Goal: Navigation & Orientation: Find specific page/section

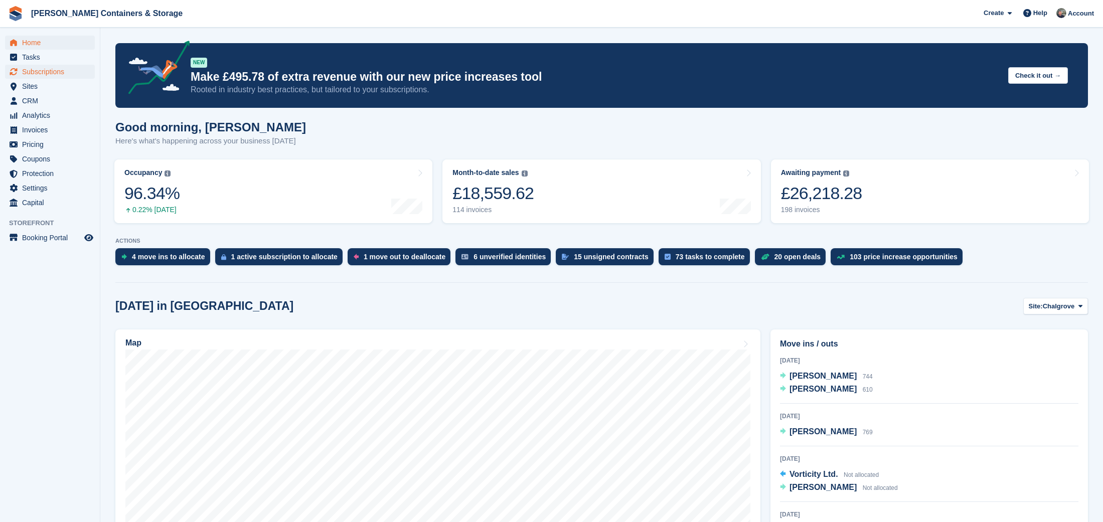
click at [39, 73] on span "Subscriptions" at bounding box center [52, 72] width 60 height 14
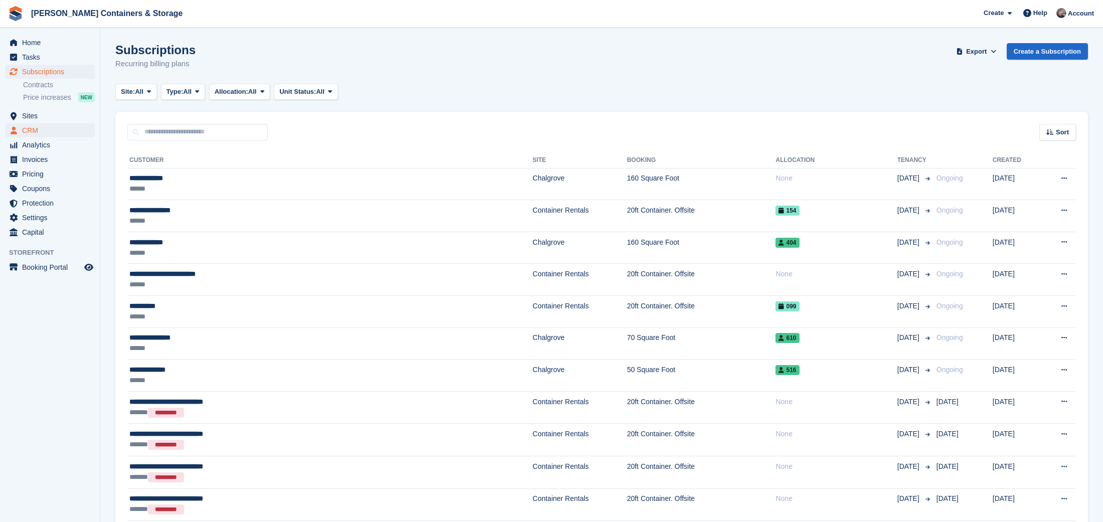
drag, startPoint x: 38, startPoint y: 115, endPoint x: 49, endPoint y: 129, distance: 17.2
click at [41, 117] on span "Sites" at bounding box center [52, 116] width 60 height 14
click at [49, 129] on span "CRM" at bounding box center [52, 130] width 60 height 14
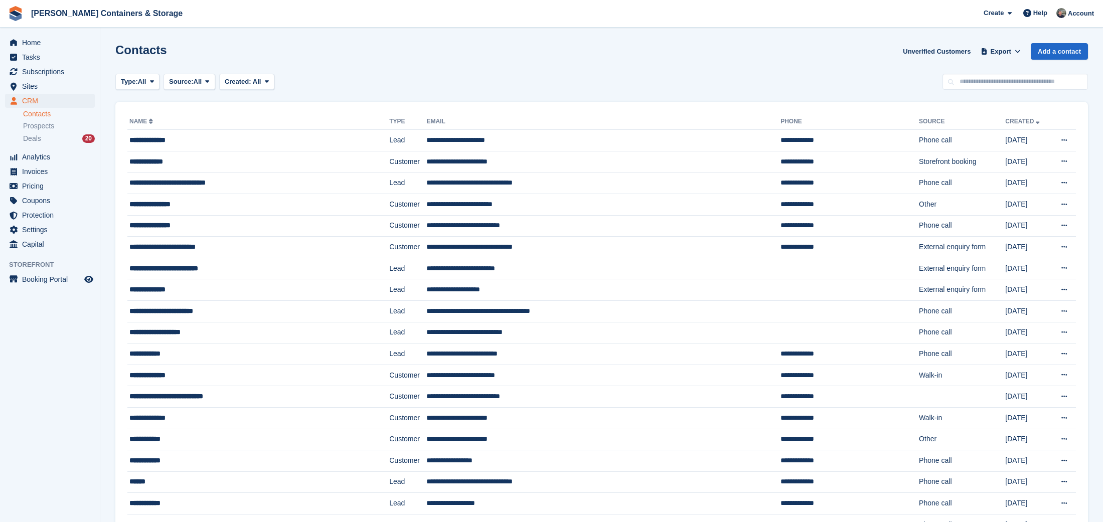
click at [178, 131] on td "**********" at bounding box center [258, 141] width 262 height 22
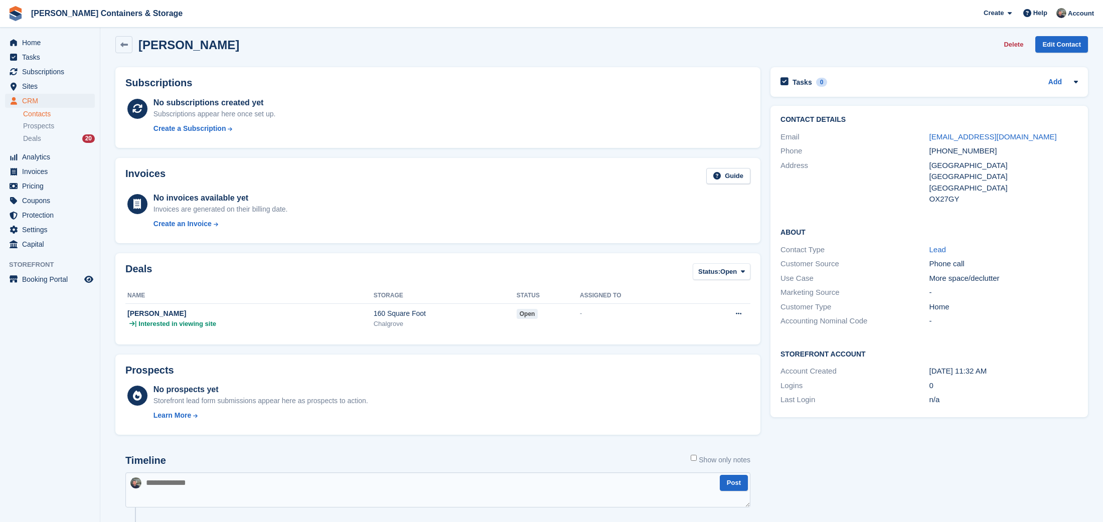
scroll to position [16, 0]
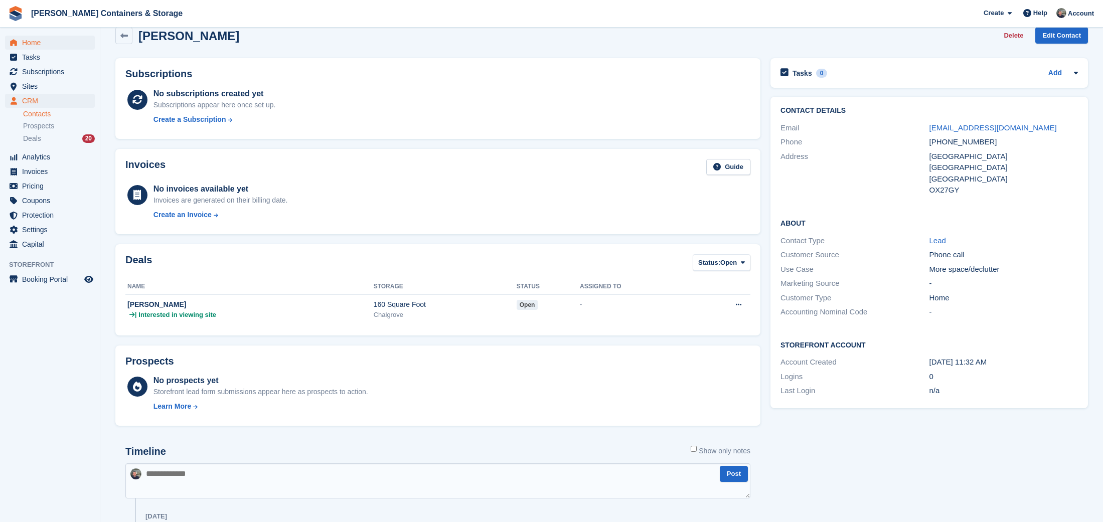
click at [24, 44] on span "Home" at bounding box center [52, 43] width 60 height 14
